Goal: Find specific page/section: Find specific page/section

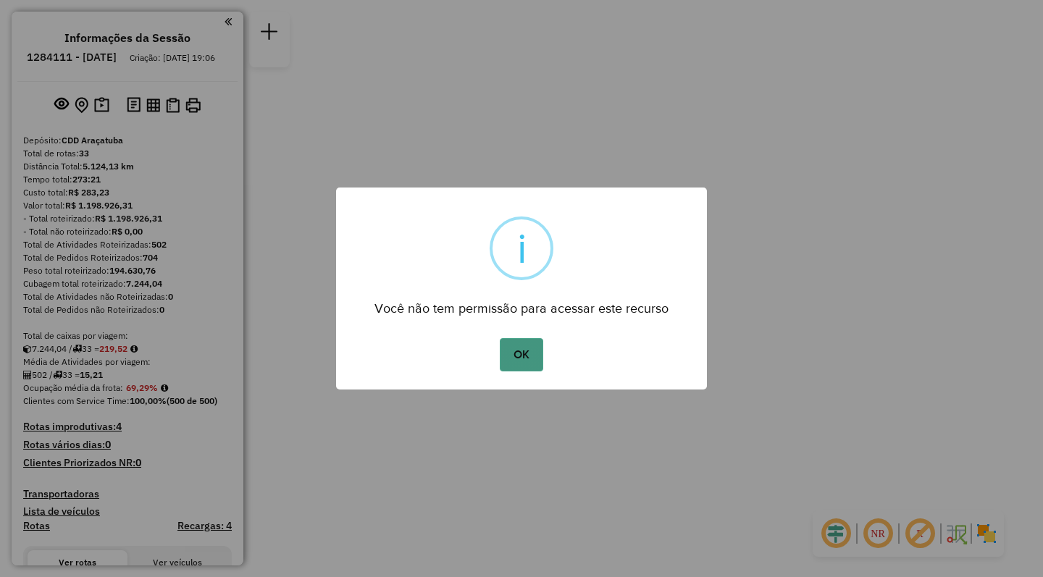
click at [525, 366] on button "OK" at bounding box center [521, 354] width 43 height 33
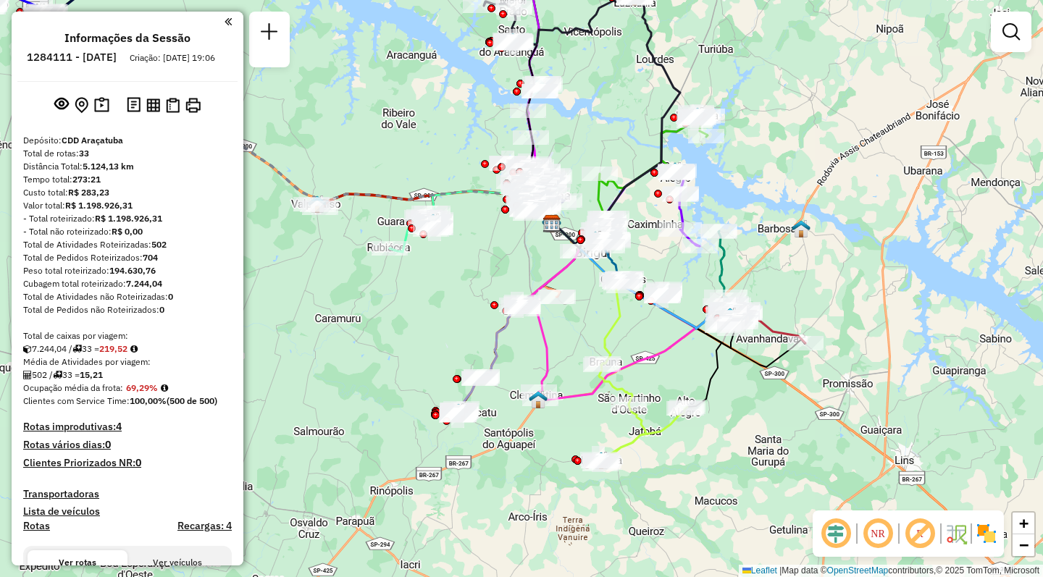
drag, startPoint x: 718, startPoint y: 506, endPoint x: 748, endPoint y: 441, distance: 71.9
click at [748, 441] on div "Janela de atendimento Grade de atendimento Capacidade Transportadoras Veículos …" at bounding box center [521, 288] width 1043 height 577
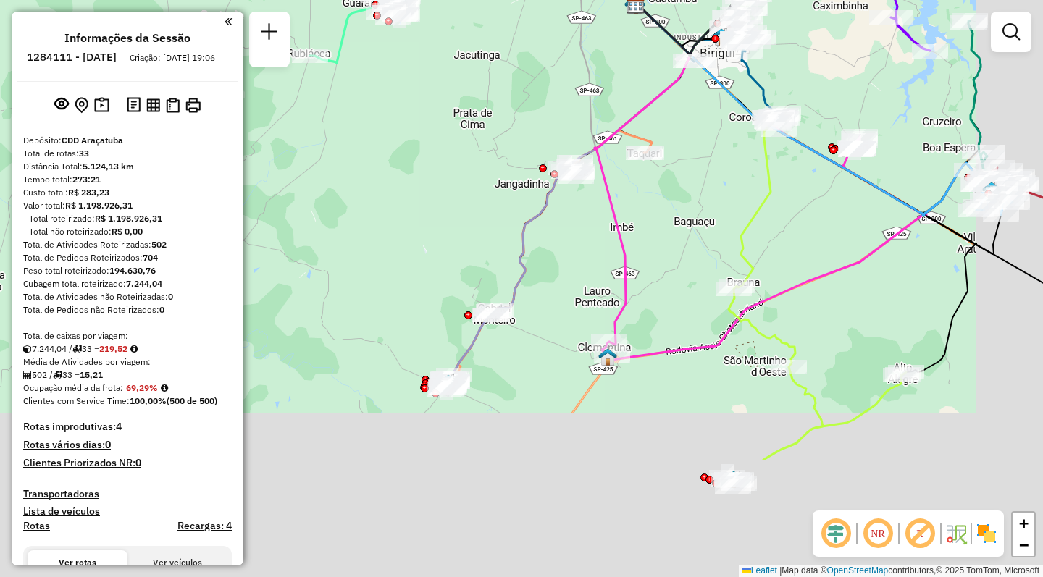
drag, startPoint x: 581, startPoint y: 363, endPoint x: 484, endPoint y: 201, distance: 188.0
click at [484, 188] on div "Janela de atendimento Grade de atendimento Capacidade Transportadoras Veículos …" at bounding box center [521, 288] width 1043 height 577
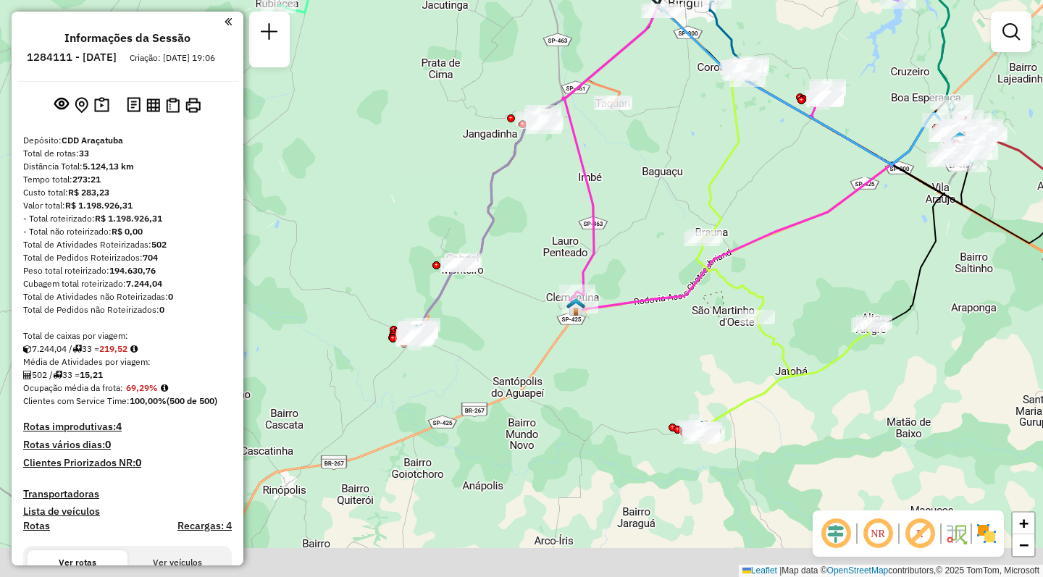
drag, startPoint x: 524, startPoint y: 462, endPoint x: 490, endPoint y: 412, distance: 60.1
click at [490, 412] on div "Janela de atendimento Grade de atendimento Capacidade Transportadoras Veículos …" at bounding box center [521, 288] width 1043 height 577
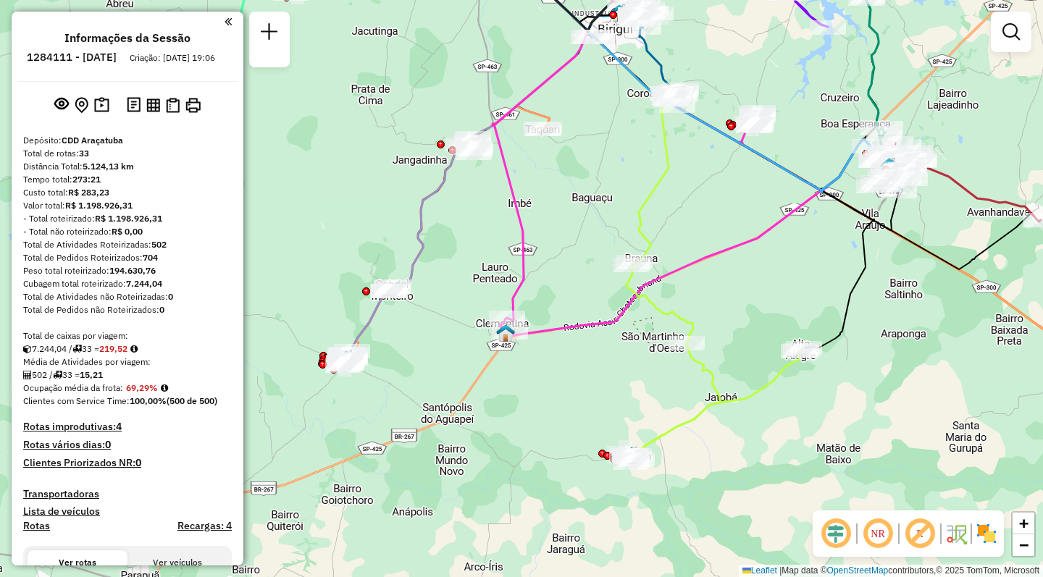
drag, startPoint x: 679, startPoint y: 353, endPoint x: 608, endPoint y: 379, distance: 75.6
click at [608, 379] on div "Janela de atendimento Grade de atendimento Capacidade Transportadoras Veículos …" at bounding box center [521, 288] width 1043 height 577
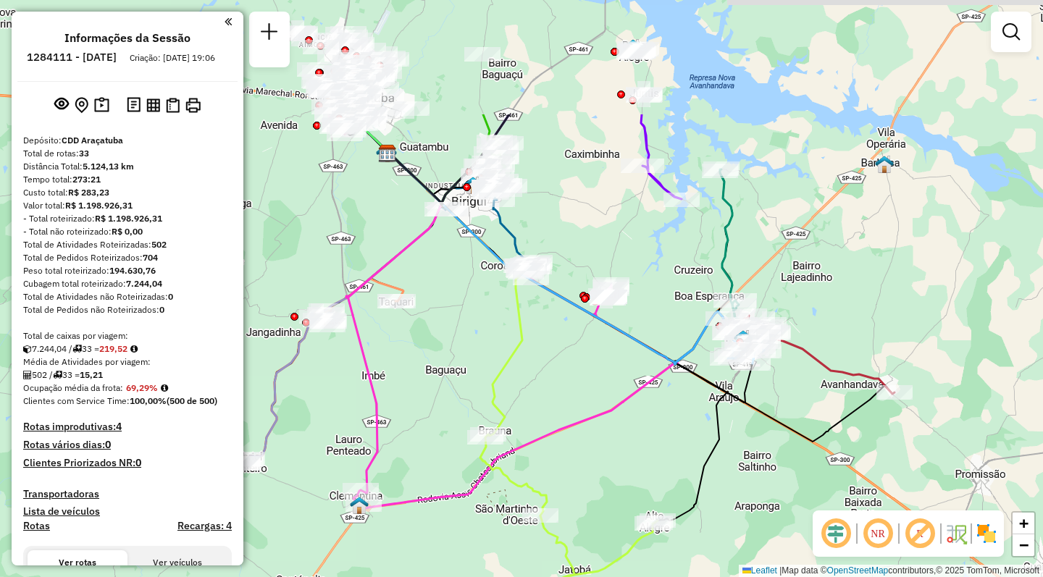
drag, startPoint x: 735, startPoint y: 274, endPoint x: 589, endPoint y: 445, distance: 225.0
click at [589, 445] on div "Janela de atendimento Grade de atendimento Capacidade Transportadoras Veículos …" at bounding box center [521, 288] width 1043 height 577
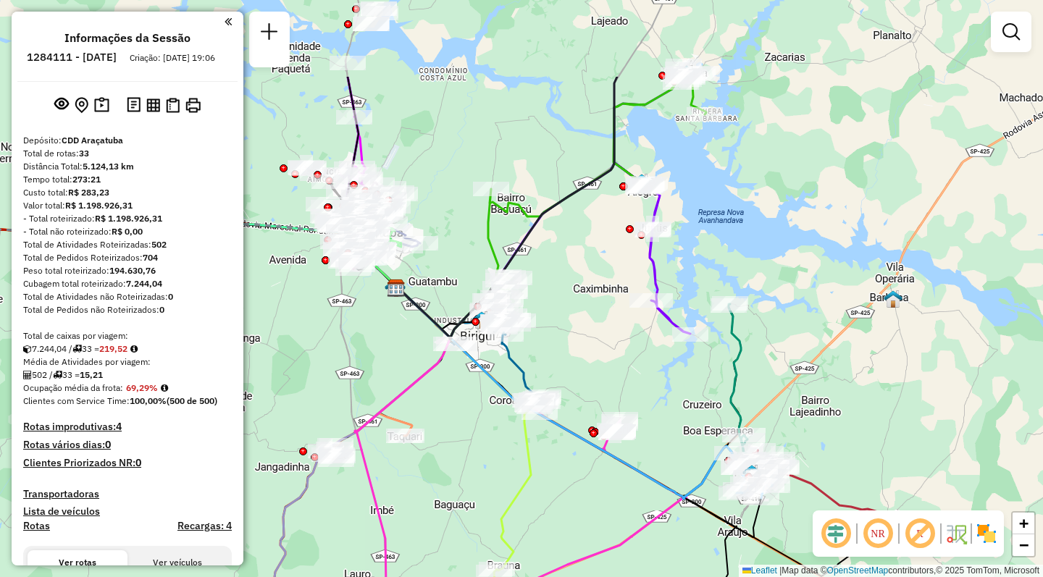
drag, startPoint x: 589, startPoint y: 221, endPoint x: 592, endPoint y: 301, distance: 80.4
click at [592, 301] on div "Janela de atendimento Grade de atendimento Capacidade Transportadoras Veículos …" at bounding box center [521, 288] width 1043 height 577
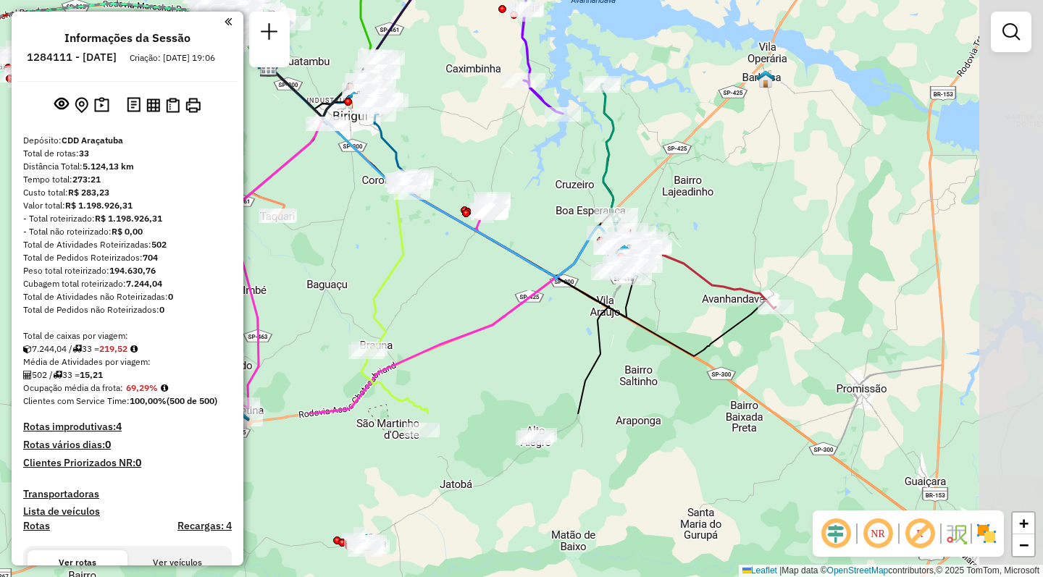
drag, startPoint x: 801, startPoint y: 382, endPoint x: 731, endPoint y: 240, distance: 158.4
click at [731, 240] on div "Janela de atendimento Grade de atendimento Capacidade Transportadoras Veículos …" at bounding box center [521, 288] width 1043 height 577
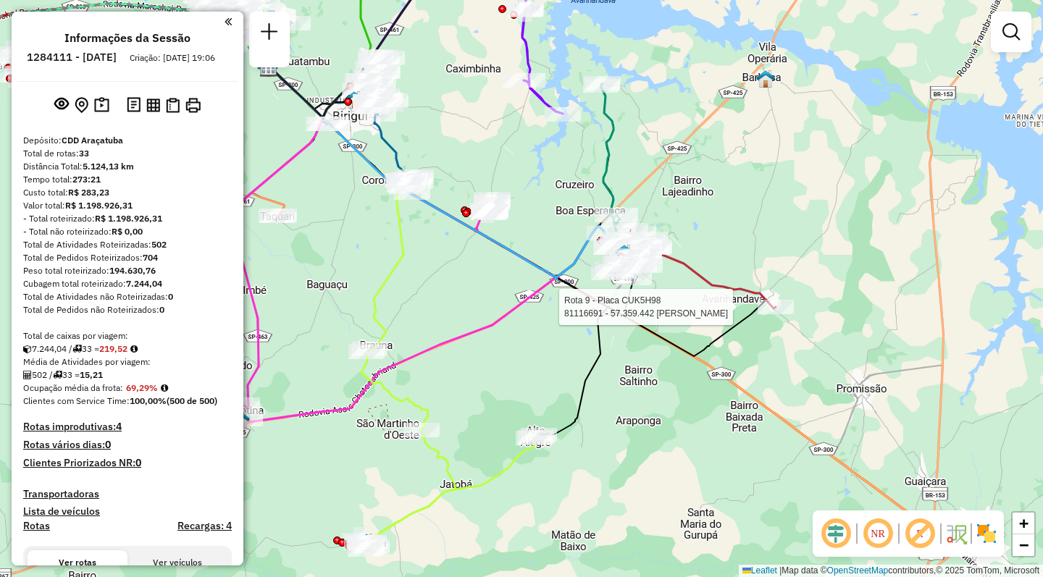
select select "**********"
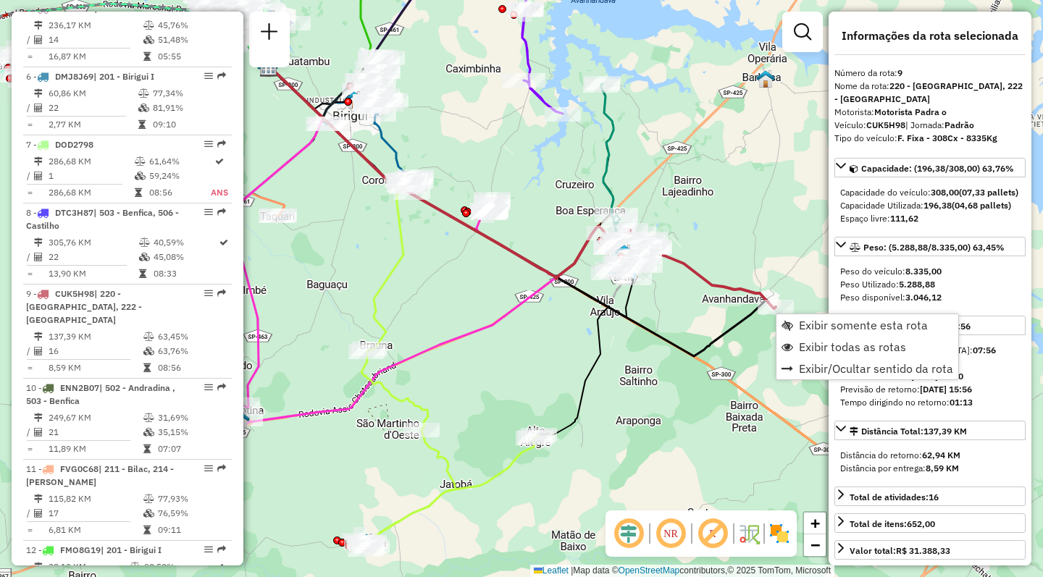
scroll to position [1138, 0]
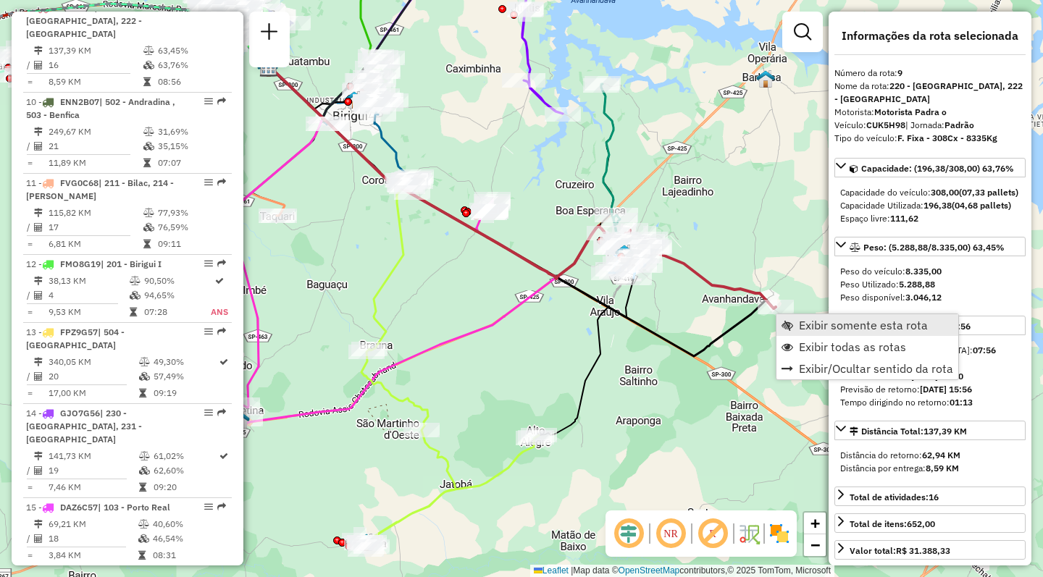
click at [807, 317] on link "Exibir somente esta rota" at bounding box center [867, 325] width 182 height 22
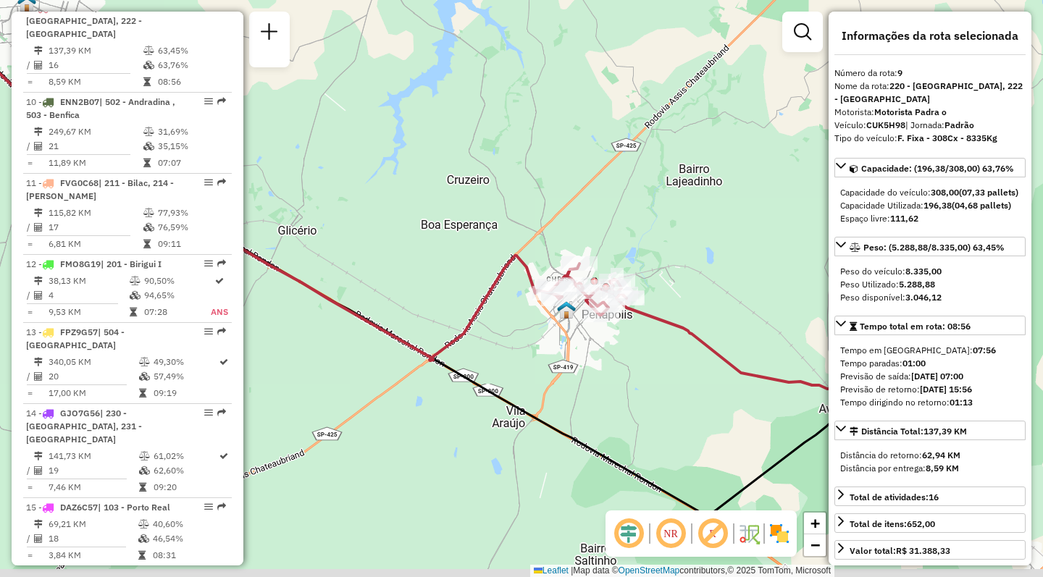
drag, startPoint x: 694, startPoint y: 390, endPoint x: 542, endPoint y: 308, distance: 173.0
click at [542, 308] on div "Janela de atendimento Grade de atendimento Capacidade Transportadoras Veículos …" at bounding box center [521, 288] width 1043 height 577
